Goal: Entertainment & Leisure: Consume media (video, audio)

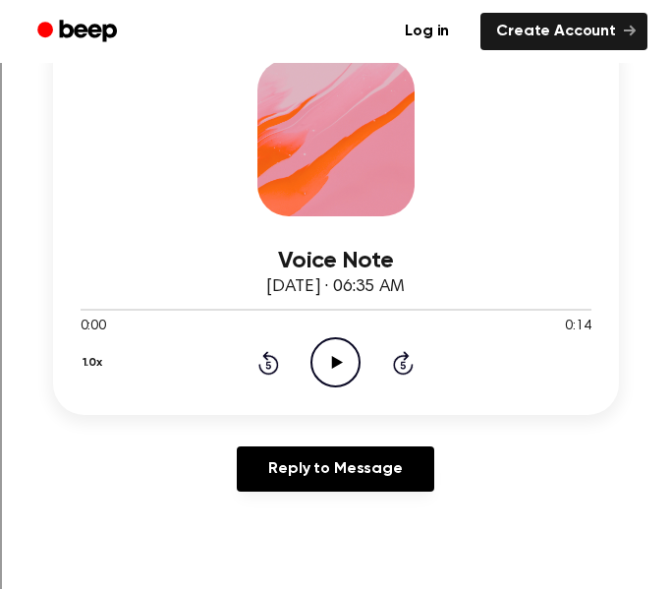
scroll to position [313, 0]
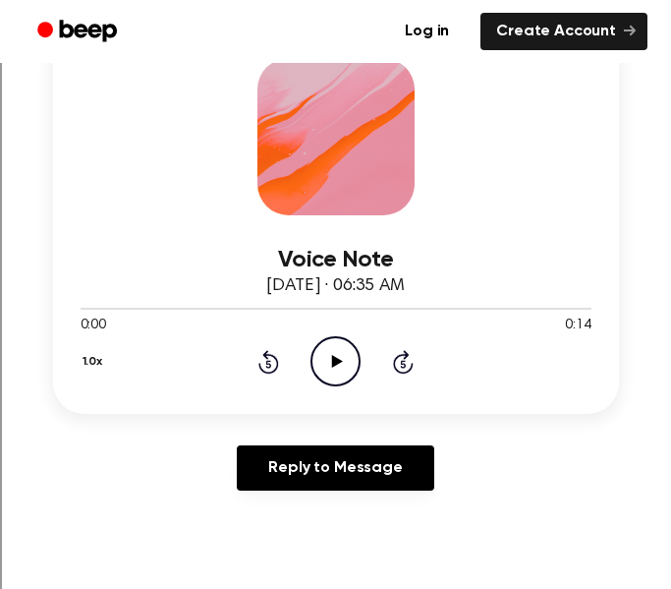
click at [349, 350] on icon "Play Audio" at bounding box center [336, 361] width 50 height 50
click at [349, 350] on icon "Pause Audio" at bounding box center [336, 361] width 50 height 50
click at [349, 350] on icon "Play Audio" at bounding box center [336, 361] width 50 height 50
click at [349, 350] on icon "Pause Audio" at bounding box center [336, 361] width 50 height 50
click at [354, 351] on icon "Play Audio" at bounding box center [336, 361] width 50 height 50
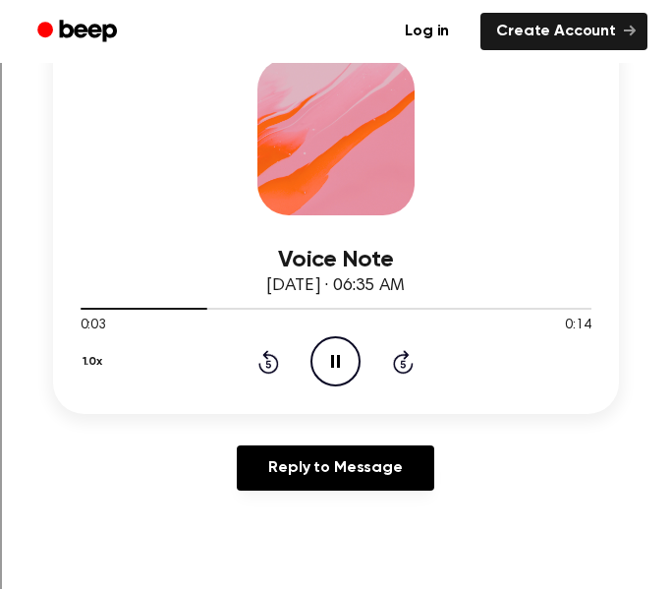
click at [354, 351] on icon "Pause Audio" at bounding box center [336, 361] width 50 height 50
click at [354, 351] on icon "Play Audio" at bounding box center [336, 361] width 50 height 50
click at [354, 351] on icon "Pause Audio" at bounding box center [336, 361] width 50 height 50
click at [339, 384] on icon "Play Audio" at bounding box center [336, 361] width 50 height 50
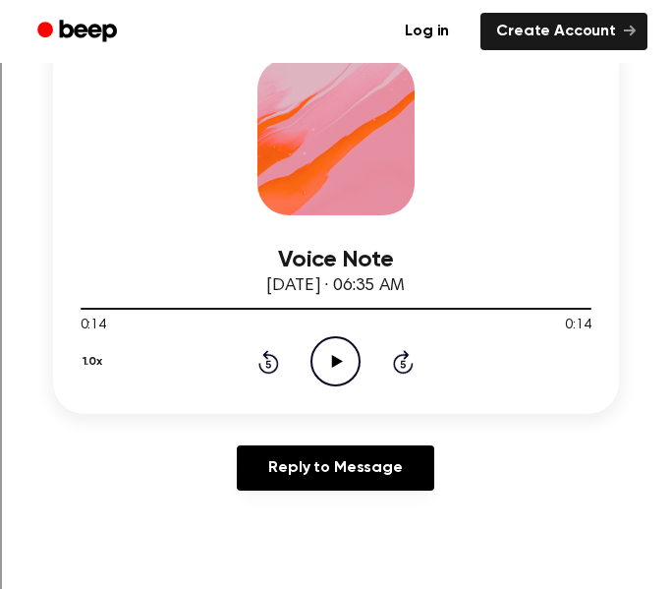
click at [320, 384] on icon "Play Audio" at bounding box center [336, 361] width 50 height 50
click at [333, 361] on icon at bounding box center [337, 361] width 11 height 13
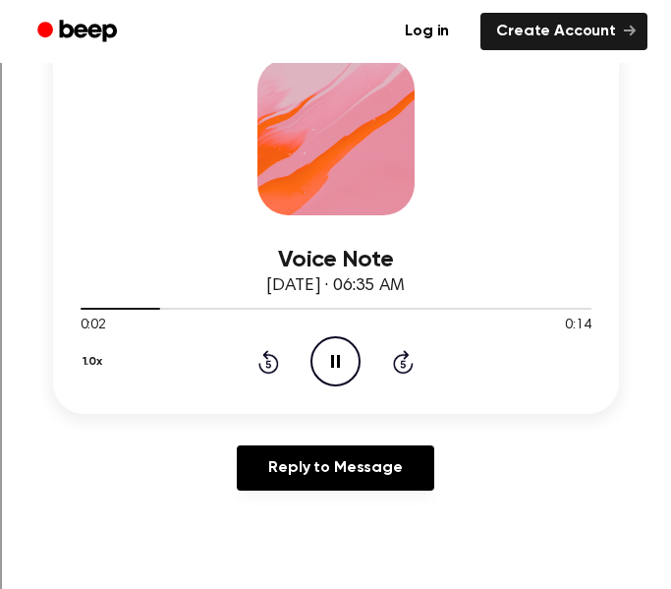
click at [333, 361] on icon at bounding box center [335, 361] width 9 height 13
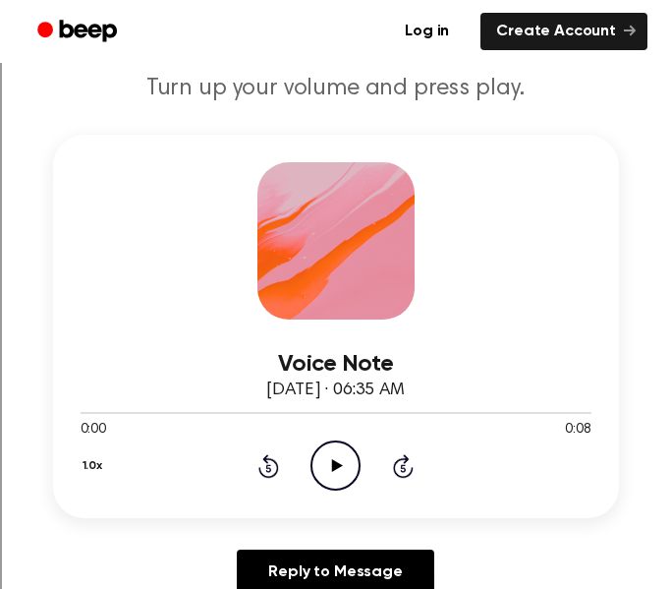
scroll to position [215, 0]
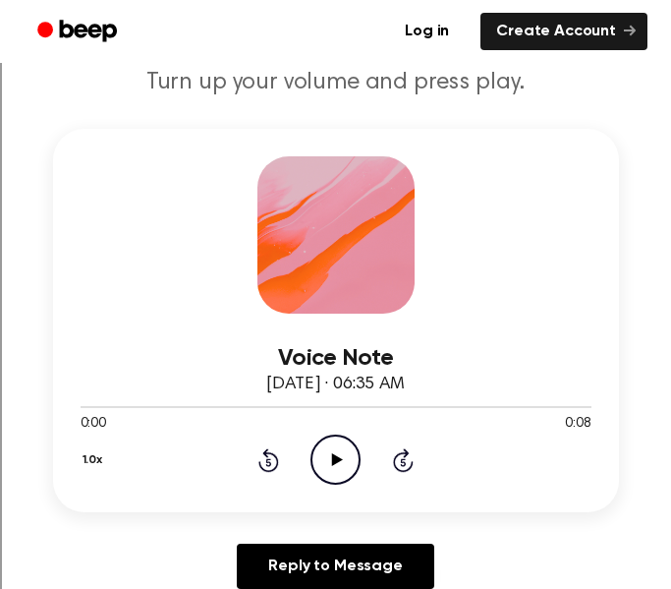
click at [347, 479] on icon "Play Audio" at bounding box center [336, 459] width 50 height 50
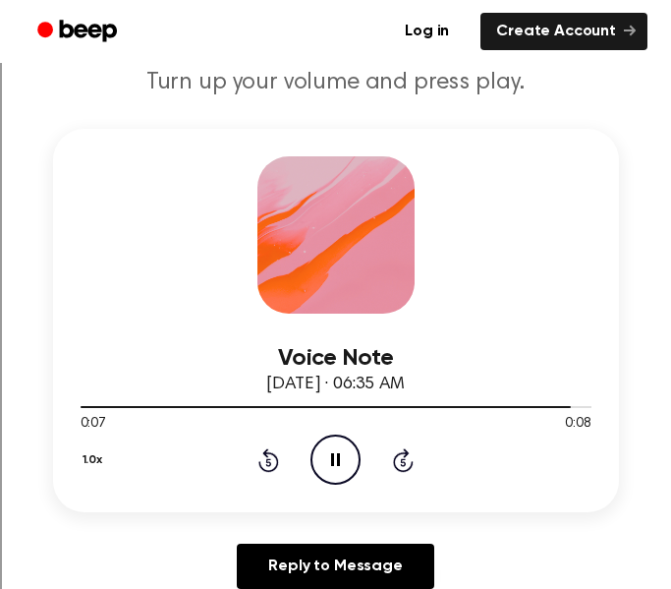
click at [340, 476] on icon "Pause Audio" at bounding box center [336, 459] width 50 height 50
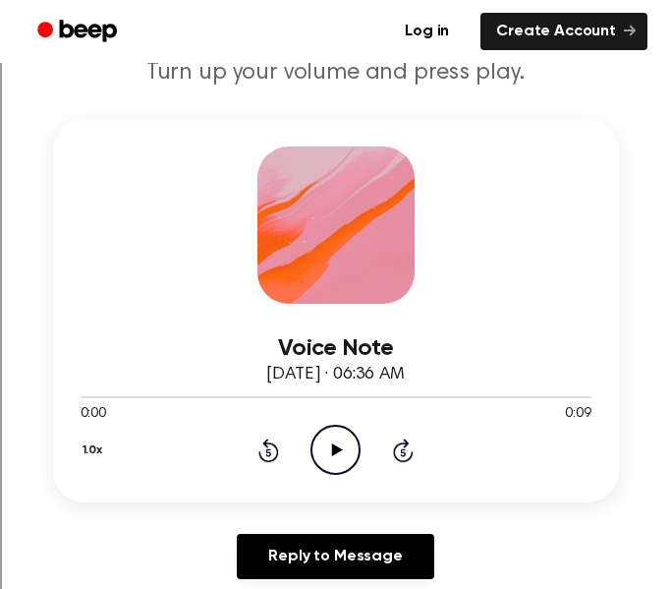
scroll to position [242, 0]
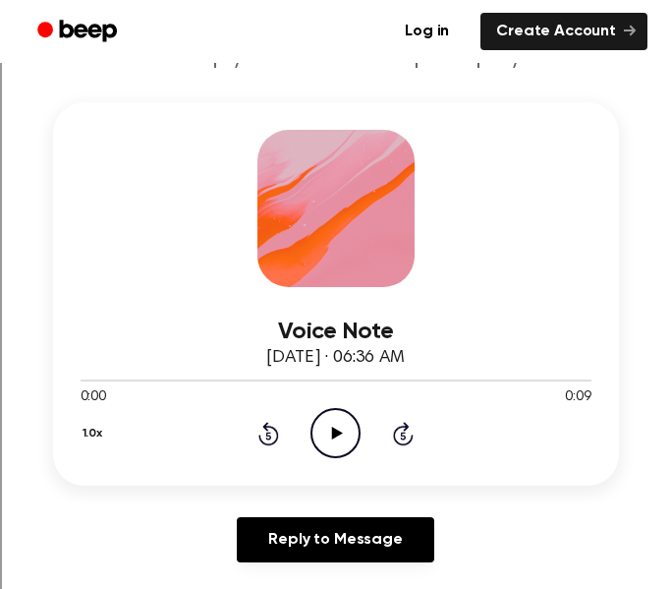
click at [319, 481] on div "Voice Note September 17, 2024 · 06:36 AM 0:00 0:09 Your browser does not suppor…" at bounding box center [336, 293] width 566 height 383
click at [327, 467] on div "Voice Note September 17, 2024 · 06:36 AM 0:00 0:09 Your browser does not suppor…" at bounding box center [336, 293] width 566 height 383
click at [332, 461] on div "Voice Note September 17, 2024 · 06:36 AM 0:00 0:09 Your browser does not suppor…" at bounding box center [336, 293] width 566 height 383
click at [331, 457] on circle at bounding box center [335, 433] width 48 height 48
click at [336, 447] on icon "Pause Audio" at bounding box center [336, 433] width 50 height 50
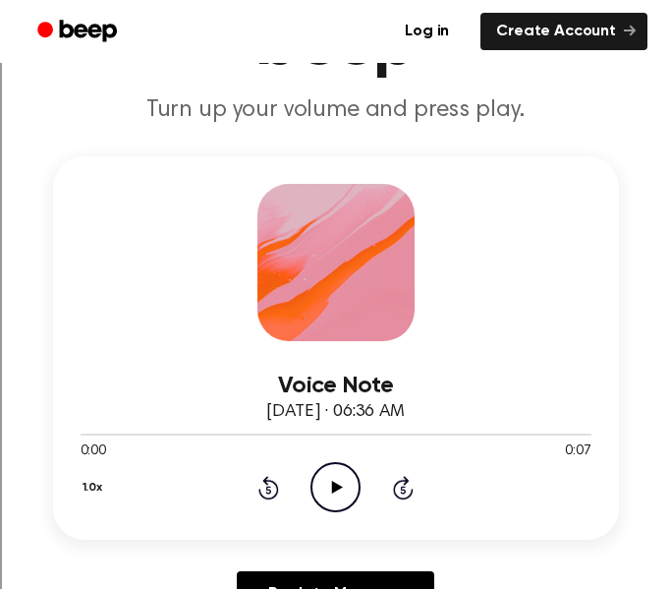
scroll to position [213, 0]
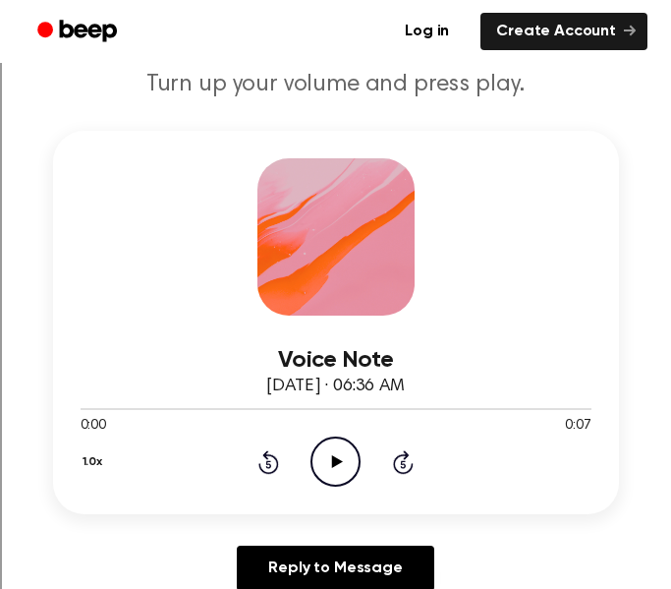
click at [348, 479] on icon "Play Audio" at bounding box center [336, 461] width 50 height 50
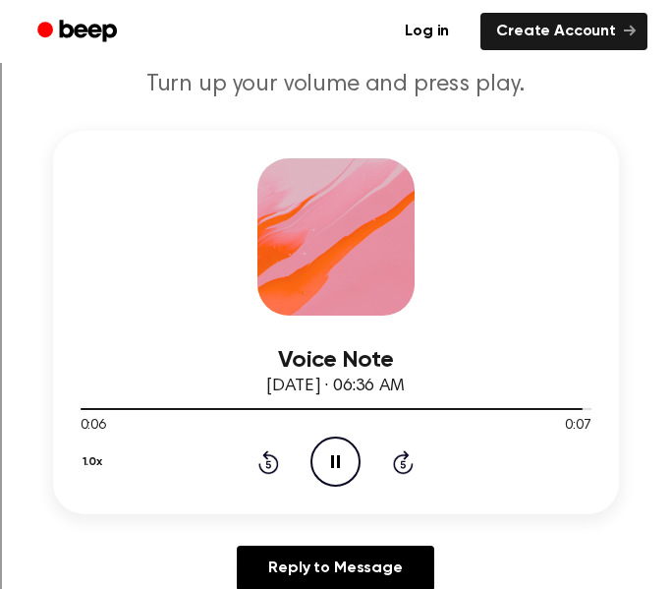
click at [331, 466] on icon at bounding box center [335, 461] width 9 height 13
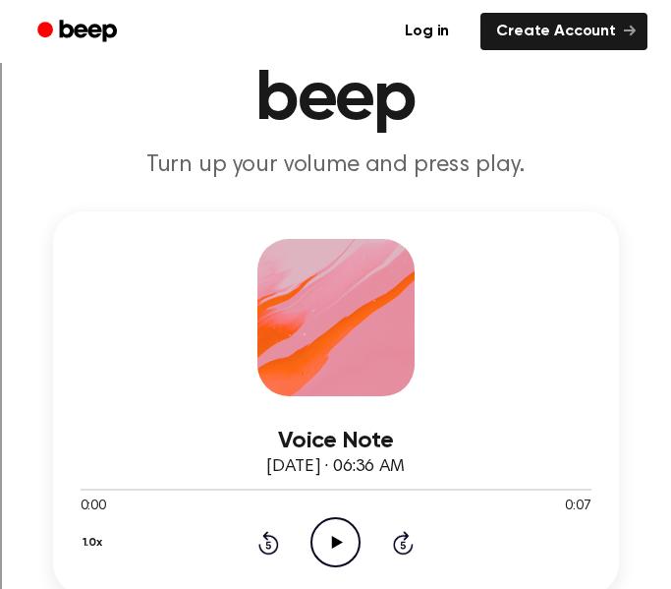
scroll to position [140, 0]
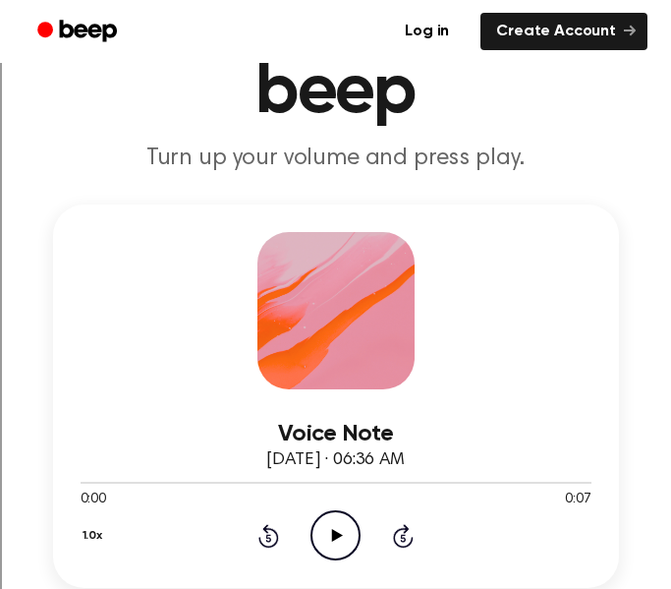
click at [340, 546] on icon "Play Audio" at bounding box center [336, 535] width 50 height 50
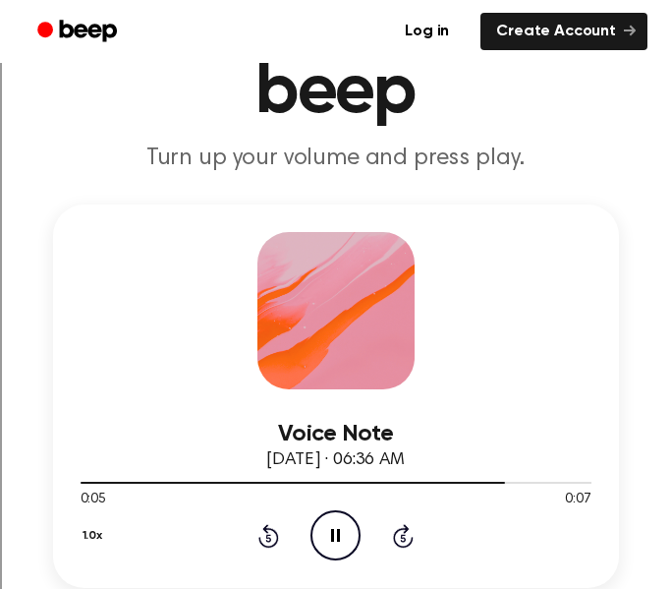
click at [340, 546] on icon "Pause Audio" at bounding box center [336, 535] width 50 height 50
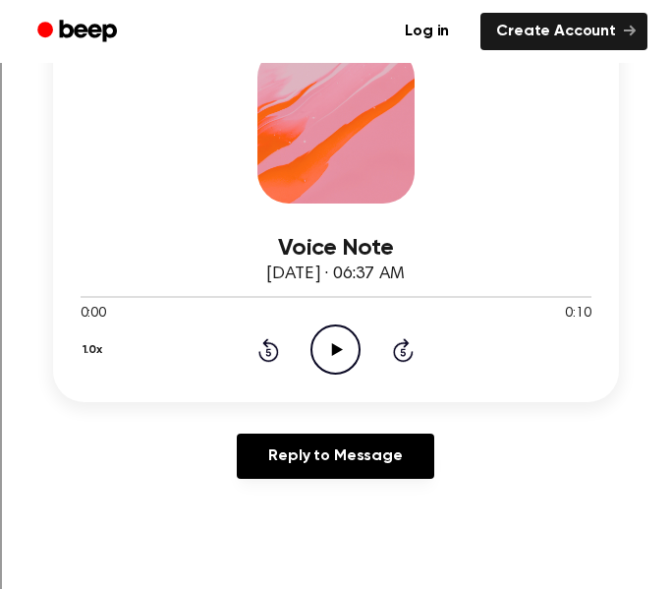
scroll to position [346, 0]
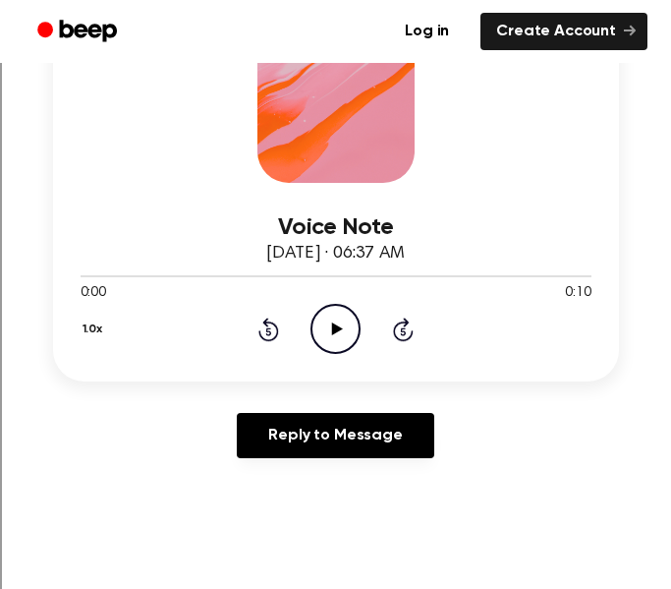
click at [328, 318] on icon "Play Audio" at bounding box center [336, 329] width 50 height 50
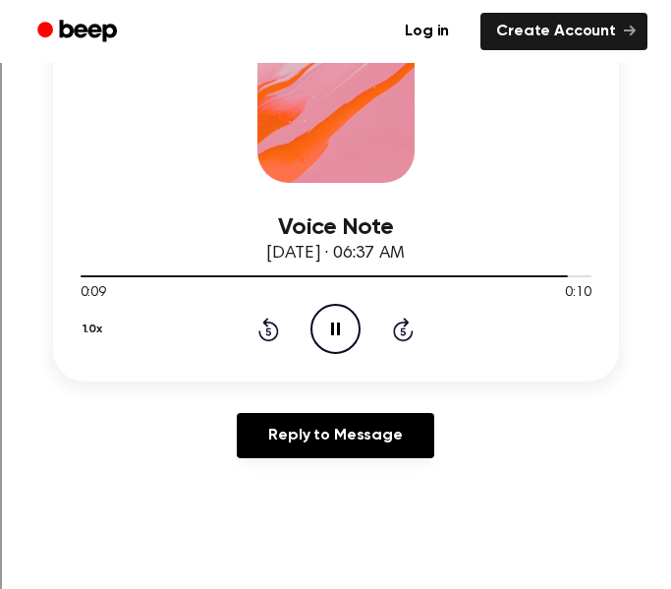
click at [329, 321] on icon "Pause Audio" at bounding box center [336, 329] width 50 height 50
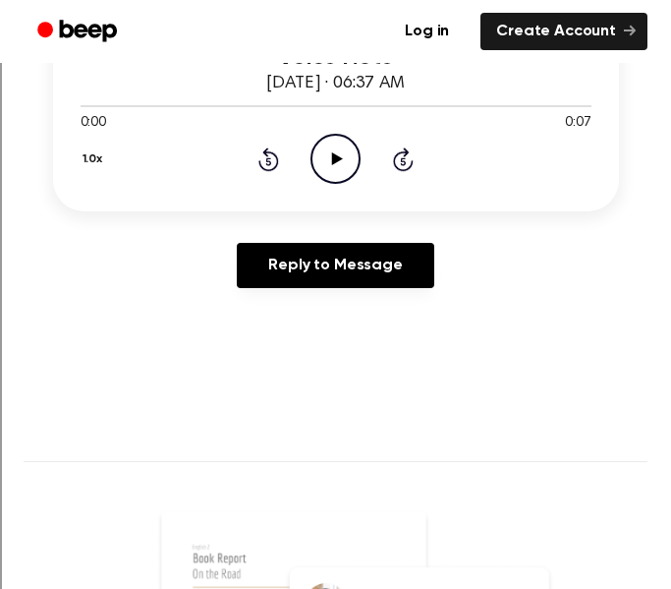
scroll to position [518, 0]
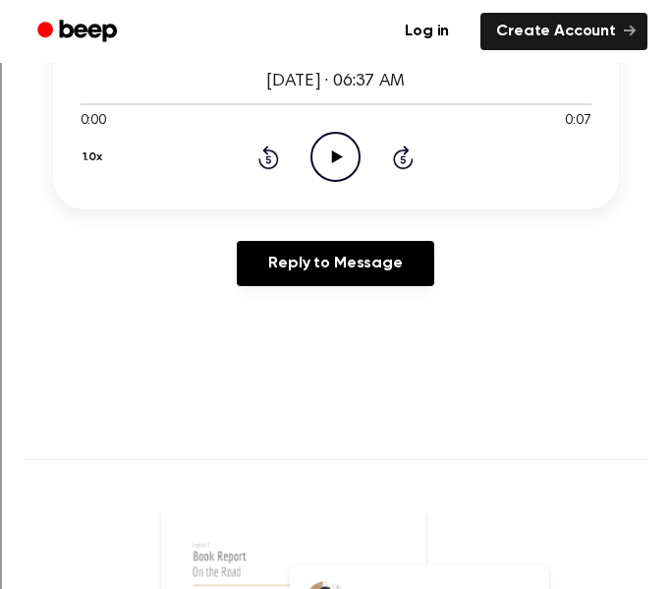
click at [345, 152] on icon "Play Audio" at bounding box center [336, 157] width 50 height 50
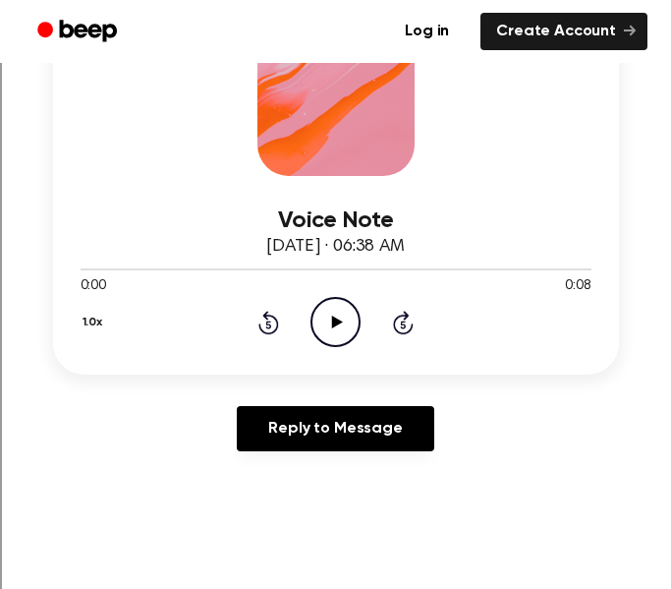
scroll to position [347, 0]
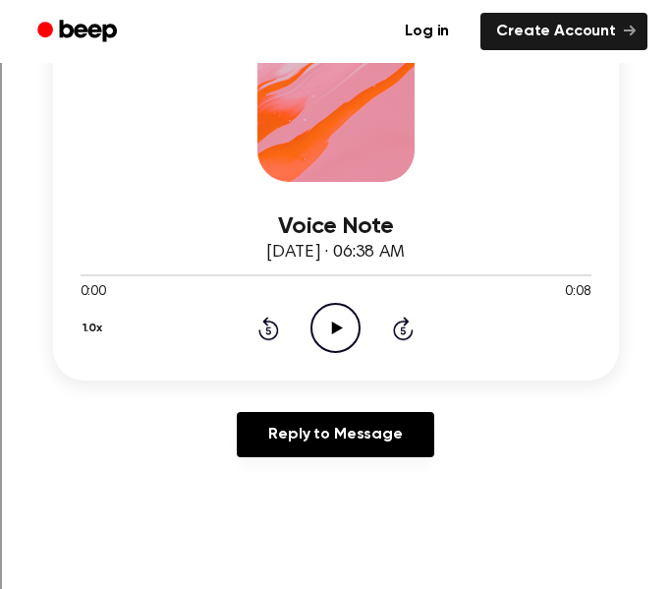
click at [341, 352] on circle at bounding box center [335, 328] width 48 height 48
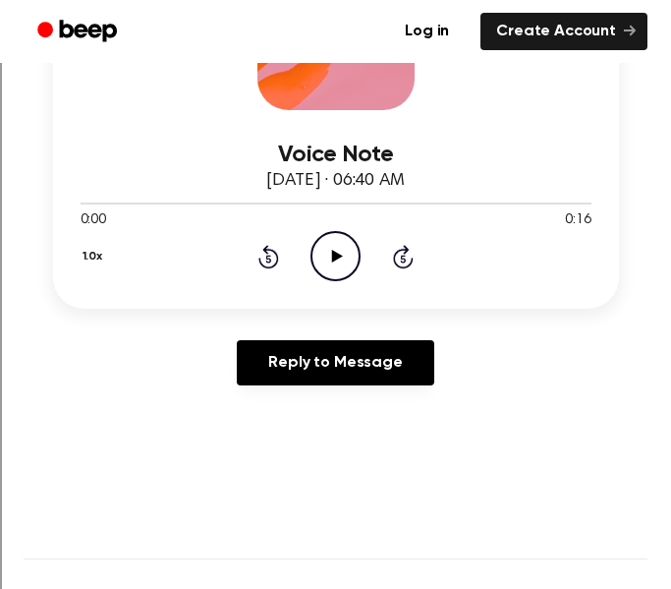
scroll to position [432, 0]
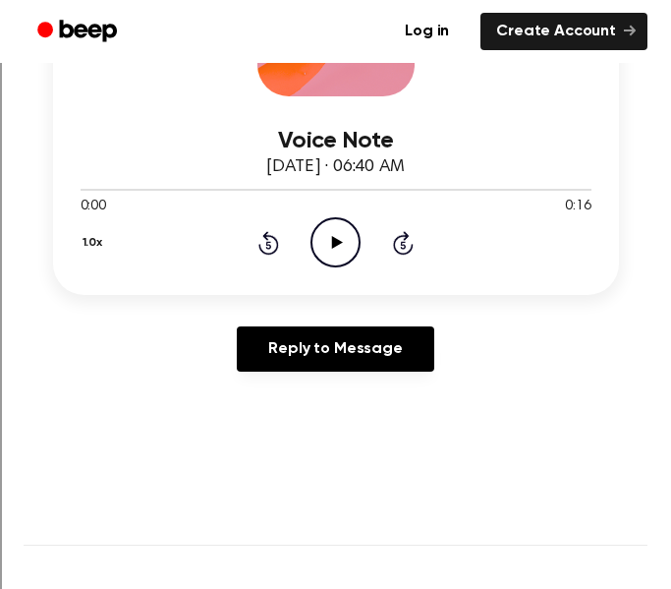
click at [308, 246] on div "1.0x Rewind 5 seconds Play Audio Skip 5 seconds" at bounding box center [336, 242] width 511 height 50
click at [332, 249] on icon at bounding box center [337, 242] width 11 height 13
click at [332, 249] on icon at bounding box center [335, 242] width 9 height 13
click at [340, 214] on div "0:02 0:16" at bounding box center [336, 207] width 511 height 21
click at [340, 235] on icon "Play Audio" at bounding box center [336, 242] width 50 height 50
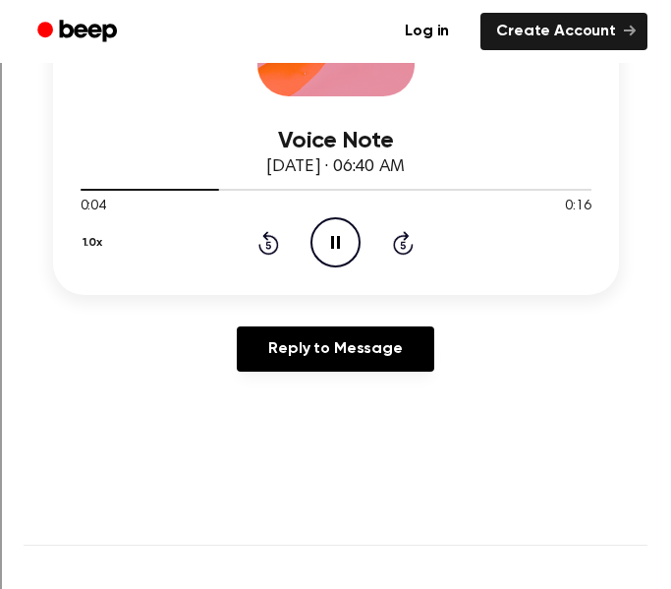
click at [340, 235] on icon "Pause Audio" at bounding box center [336, 242] width 50 height 50
click at [322, 229] on icon "Play Audio" at bounding box center [336, 242] width 50 height 50
click at [322, 229] on icon "Pause Audio" at bounding box center [336, 242] width 50 height 50
click at [322, 229] on icon "Play Audio" at bounding box center [336, 242] width 50 height 50
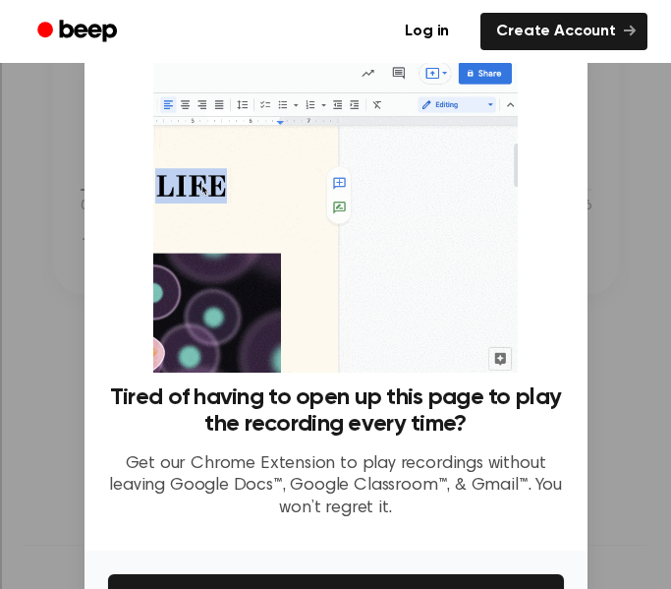
click at [665, 230] on div at bounding box center [335, 294] width 671 height 589
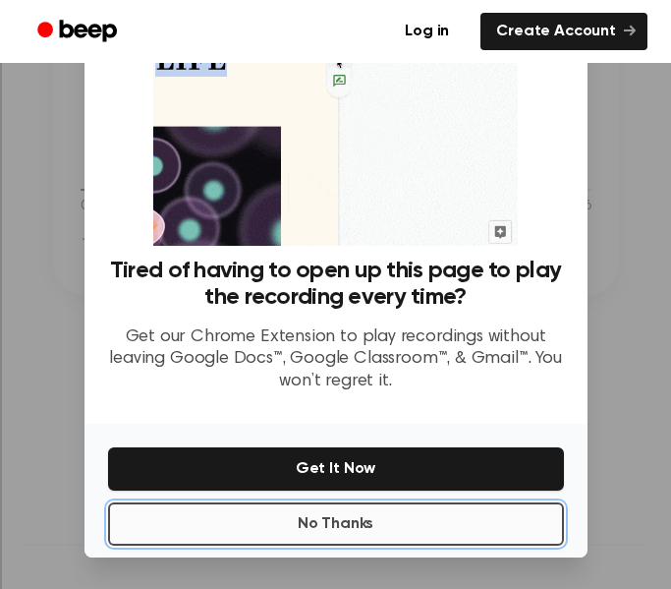
click at [332, 520] on button "No Thanks" at bounding box center [336, 523] width 456 height 43
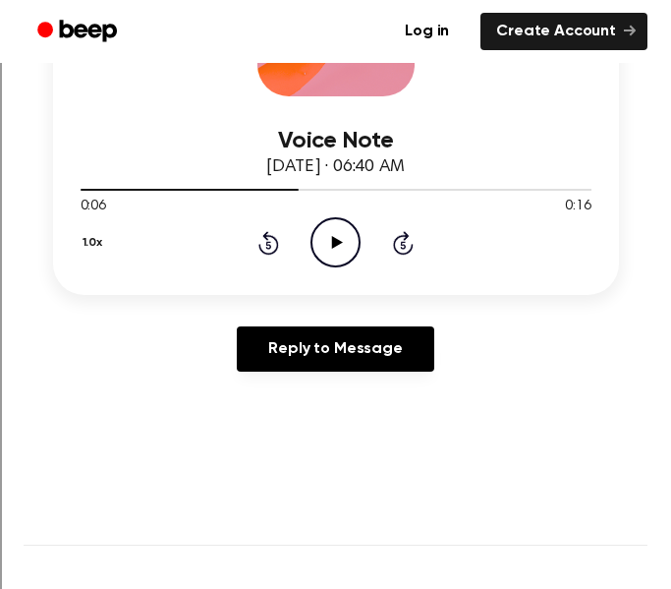
click at [339, 255] on icon "Play Audio" at bounding box center [336, 242] width 50 height 50
click at [339, 255] on icon "Pause Audio" at bounding box center [336, 242] width 50 height 50
click at [339, 255] on icon "Play Audio" at bounding box center [336, 242] width 50 height 50
click at [339, 255] on icon "Pause Audio" at bounding box center [336, 242] width 50 height 50
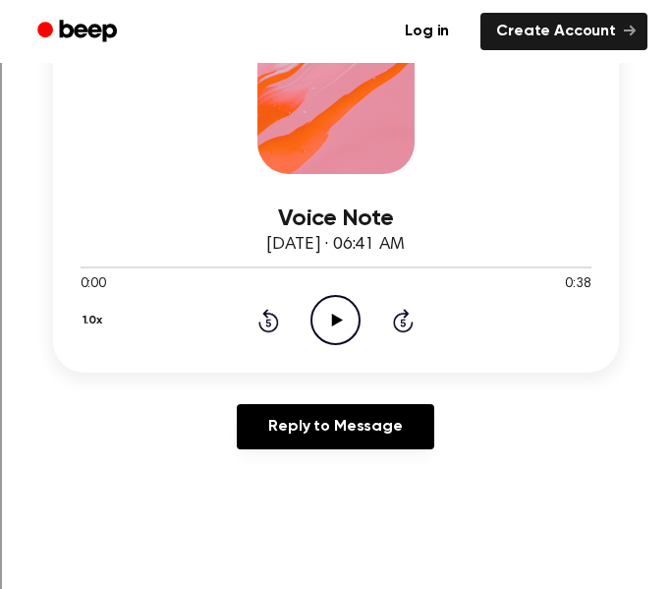
scroll to position [362, 0]
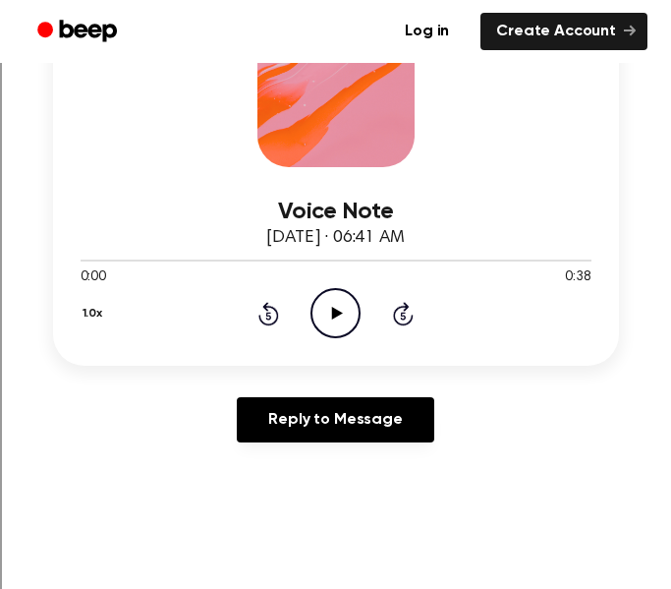
click at [316, 311] on icon "Play Audio" at bounding box center [336, 313] width 50 height 50
click at [316, 311] on icon "Pause Audio" at bounding box center [336, 313] width 50 height 50
click at [268, 306] on icon at bounding box center [268, 314] width 21 height 24
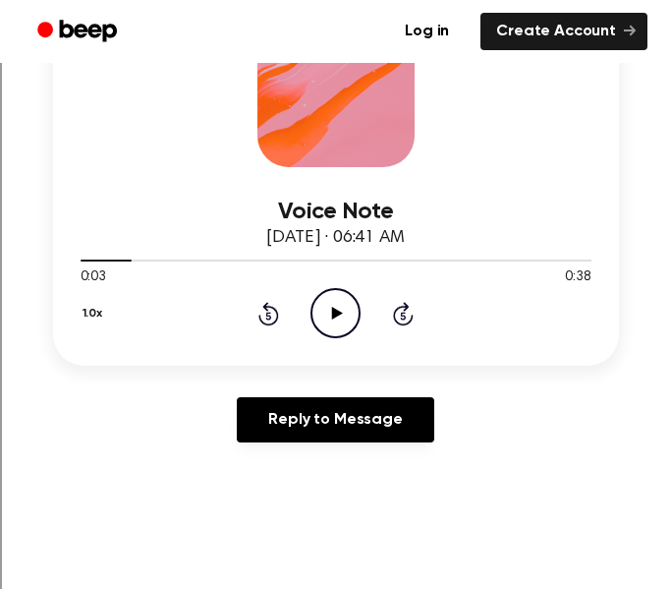
click at [268, 306] on icon at bounding box center [268, 314] width 21 height 24
click at [333, 302] on icon "Play Audio" at bounding box center [336, 313] width 50 height 50
click at [330, 302] on icon "Pause Audio" at bounding box center [336, 313] width 50 height 50
click at [274, 313] on icon "Rewind 5 seconds" at bounding box center [268, 314] width 22 height 26
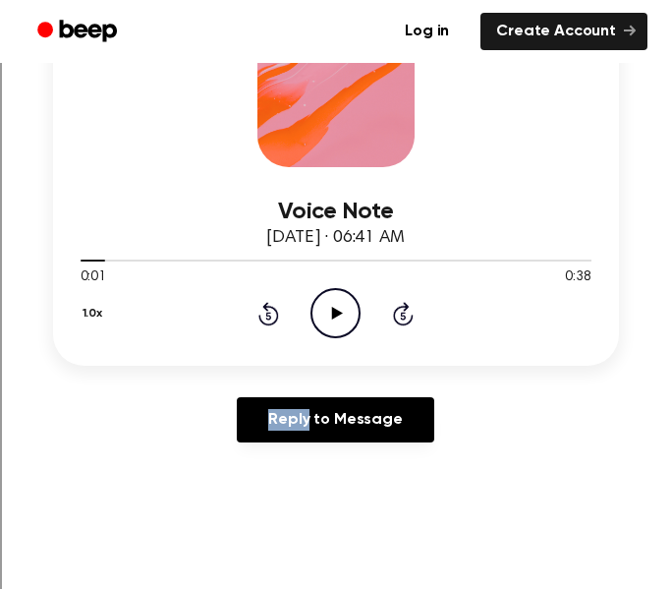
click at [274, 313] on icon "Rewind 5 seconds" at bounding box center [268, 314] width 22 height 26
click at [342, 325] on icon "Play Audio" at bounding box center [336, 313] width 50 height 50
click at [342, 325] on icon "Pause Audio" at bounding box center [336, 313] width 50 height 50
click at [326, 326] on icon "Play Audio" at bounding box center [336, 313] width 50 height 50
